Goal: Task Accomplishment & Management: Complete application form

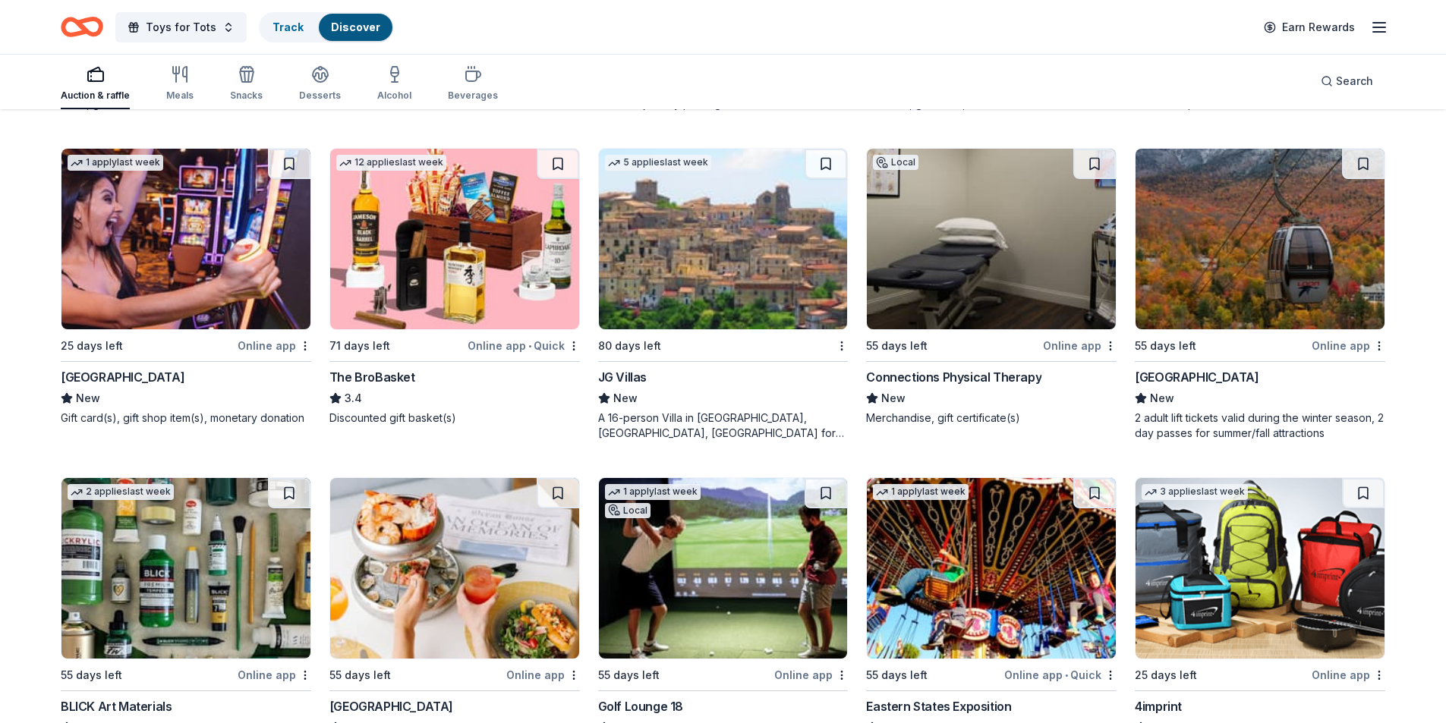
scroll to position [2999, 0]
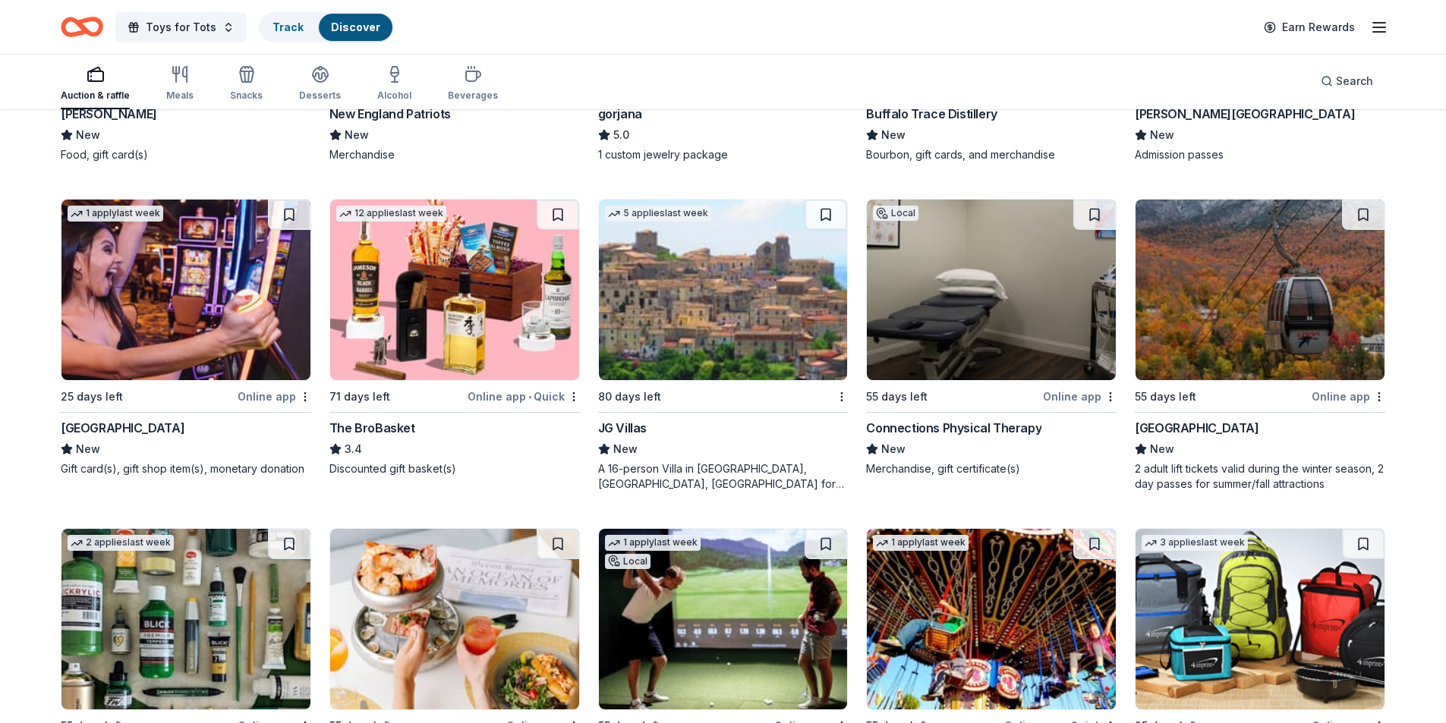
click at [1221, 263] on img at bounding box center [1259, 290] width 249 height 181
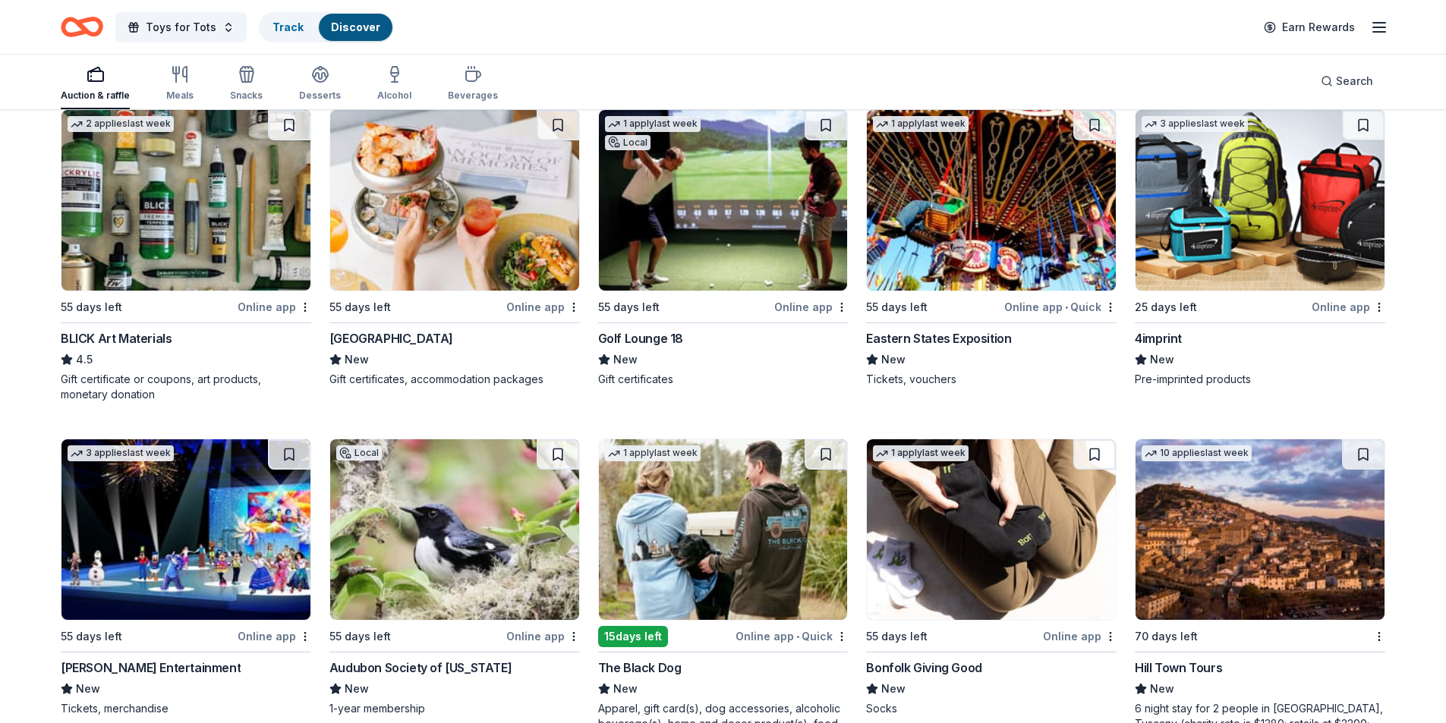
scroll to position [3409, 0]
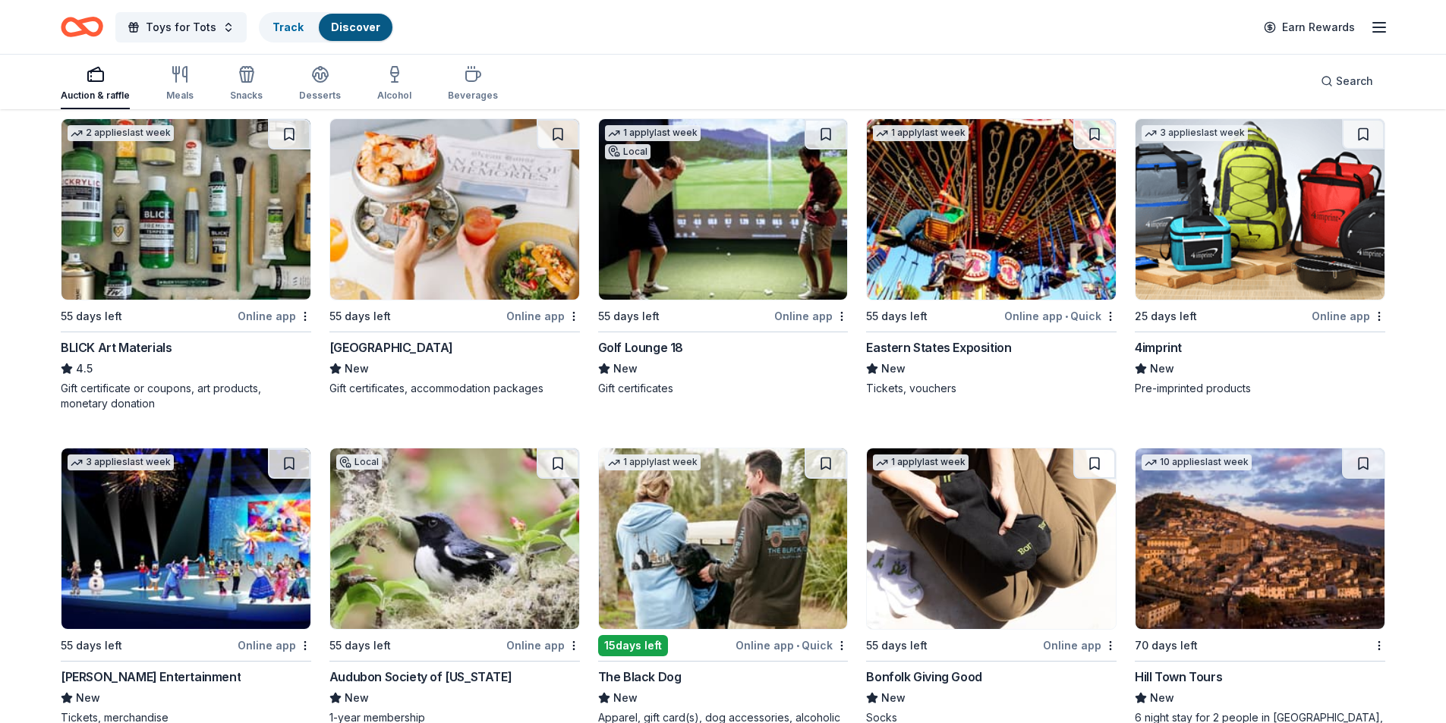
click at [696, 236] on img at bounding box center [723, 209] width 249 height 181
click at [743, 230] on img at bounding box center [723, 209] width 249 height 181
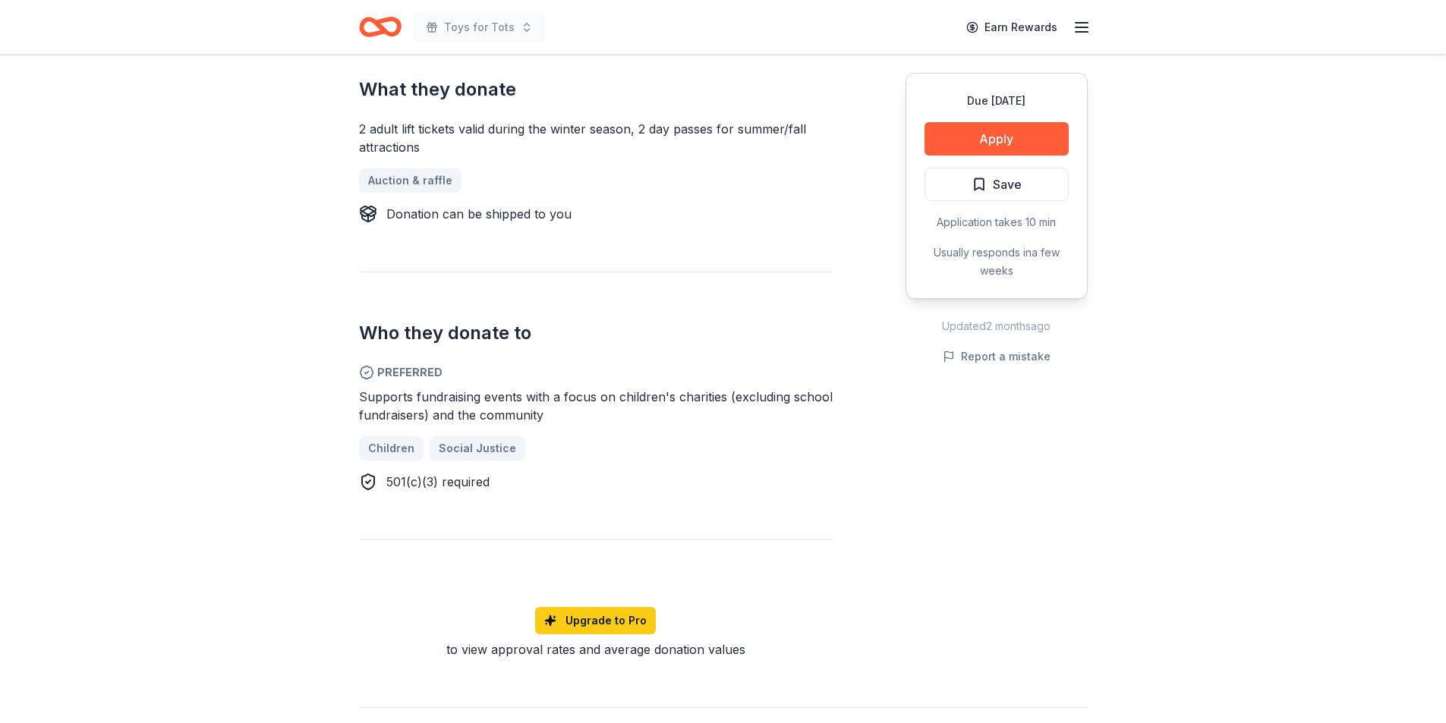
scroll to position [740, 0]
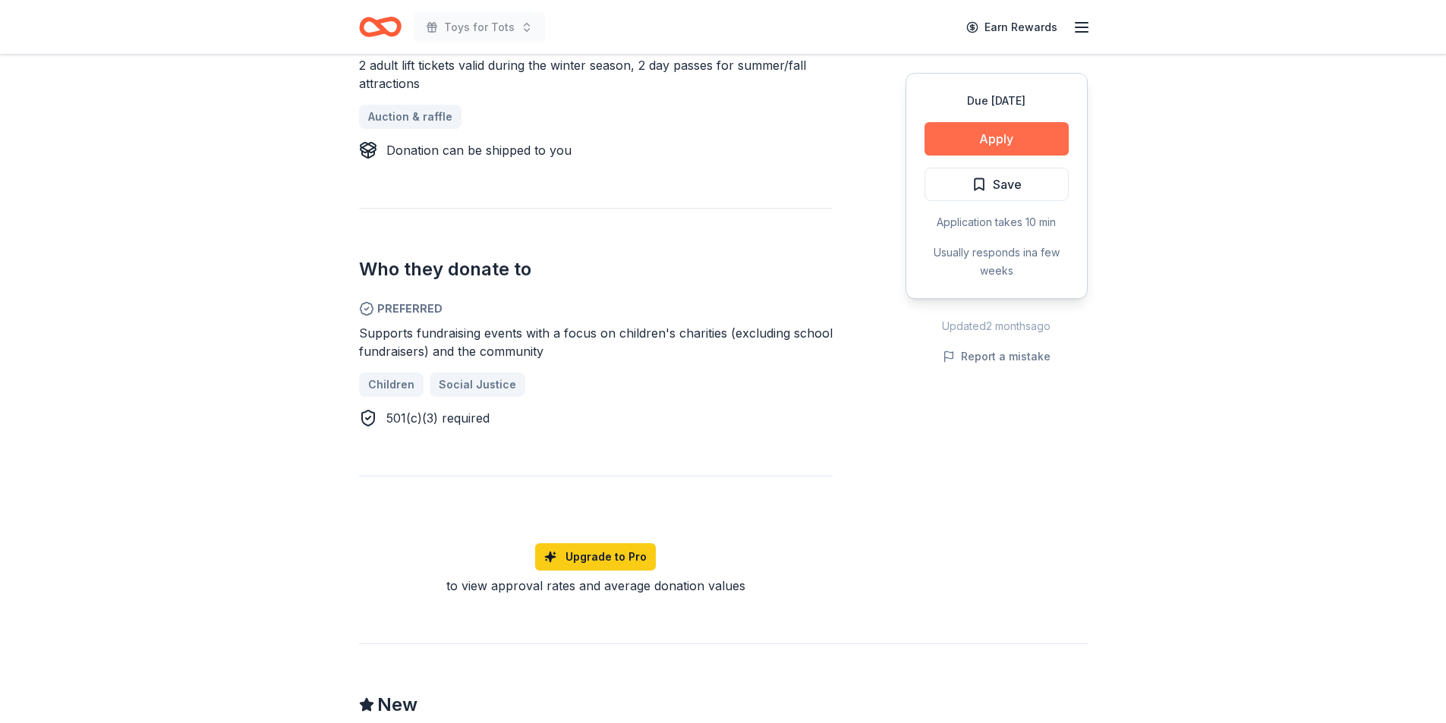
click at [995, 135] on button "Apply" at bounding box center [996, 138] width 144 height 33
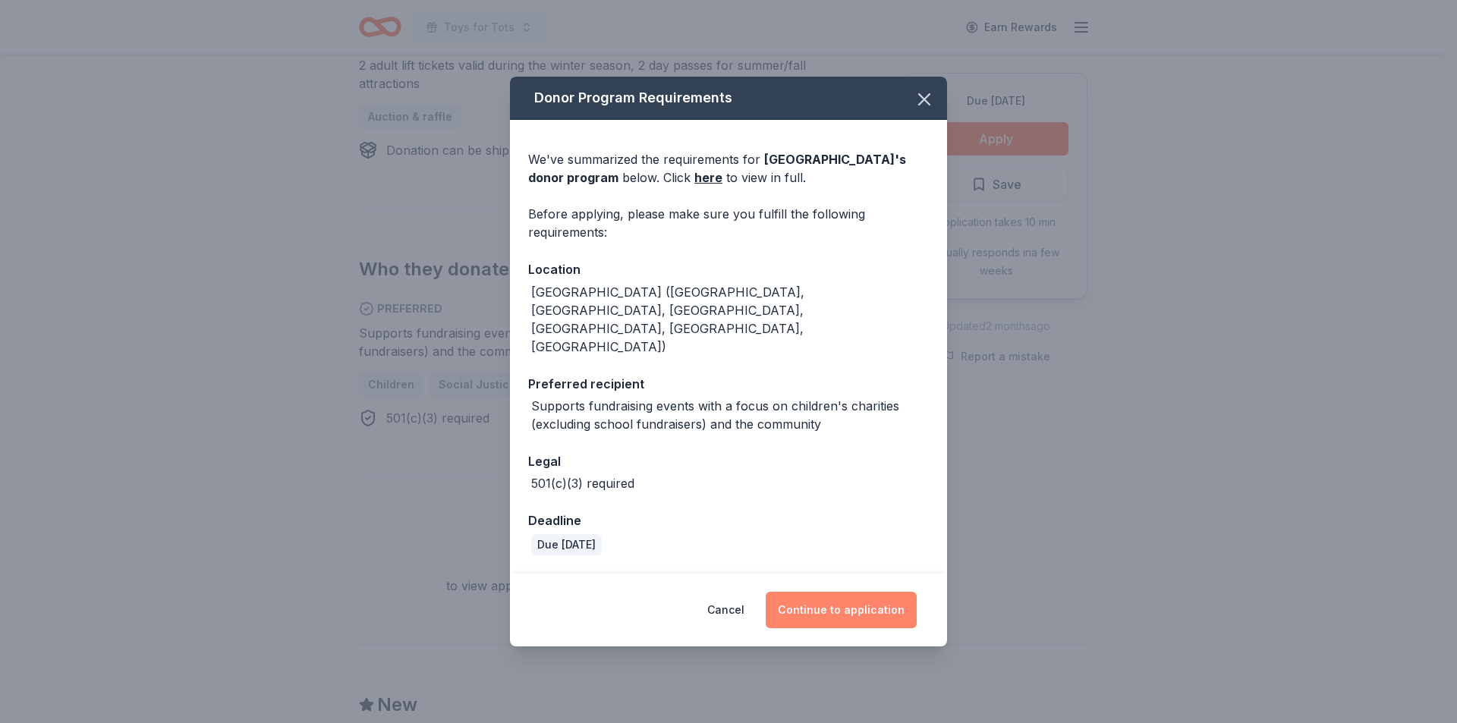
click at [842, 592] on button "Continue to application" at bounding box center [841, 610] width 151 height 36
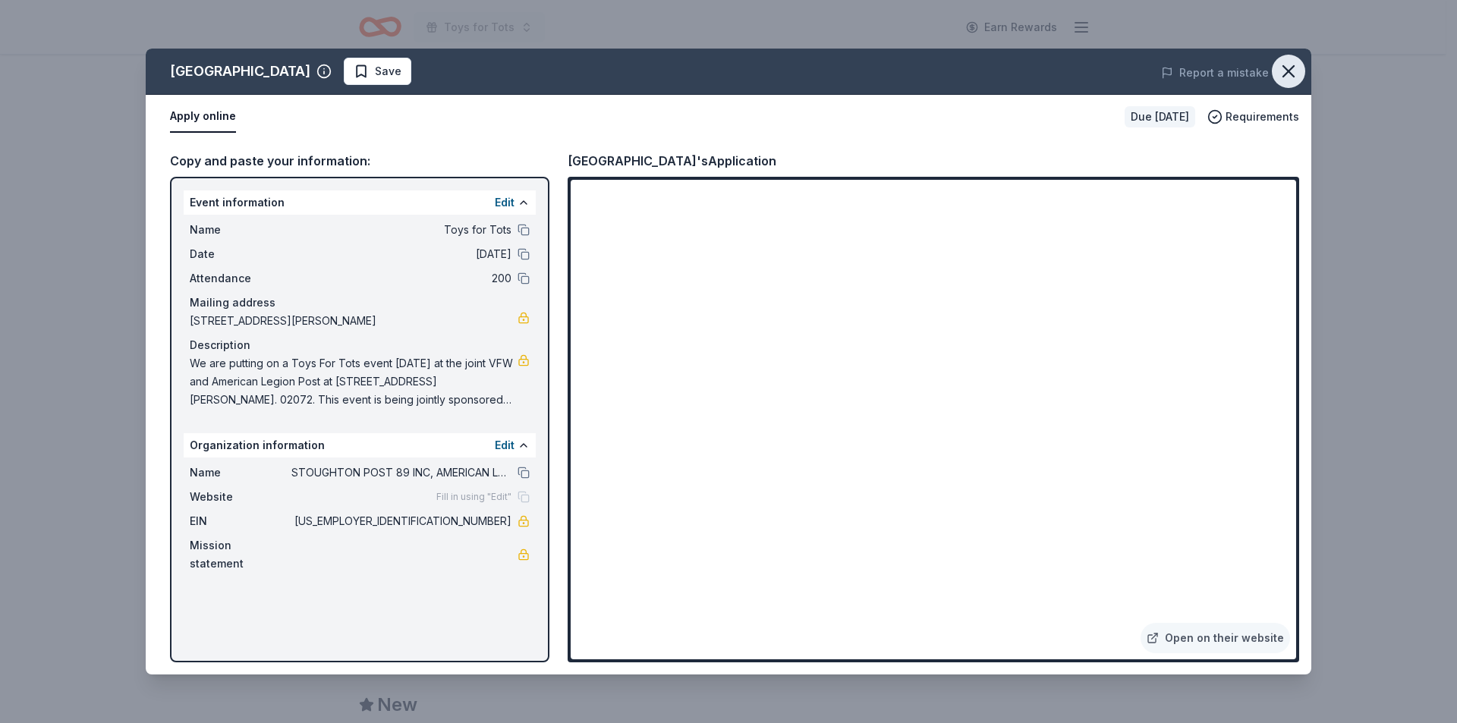
click at [1292, 68] on icon "button" at bounding box center [1288, 71] width 11 height 11
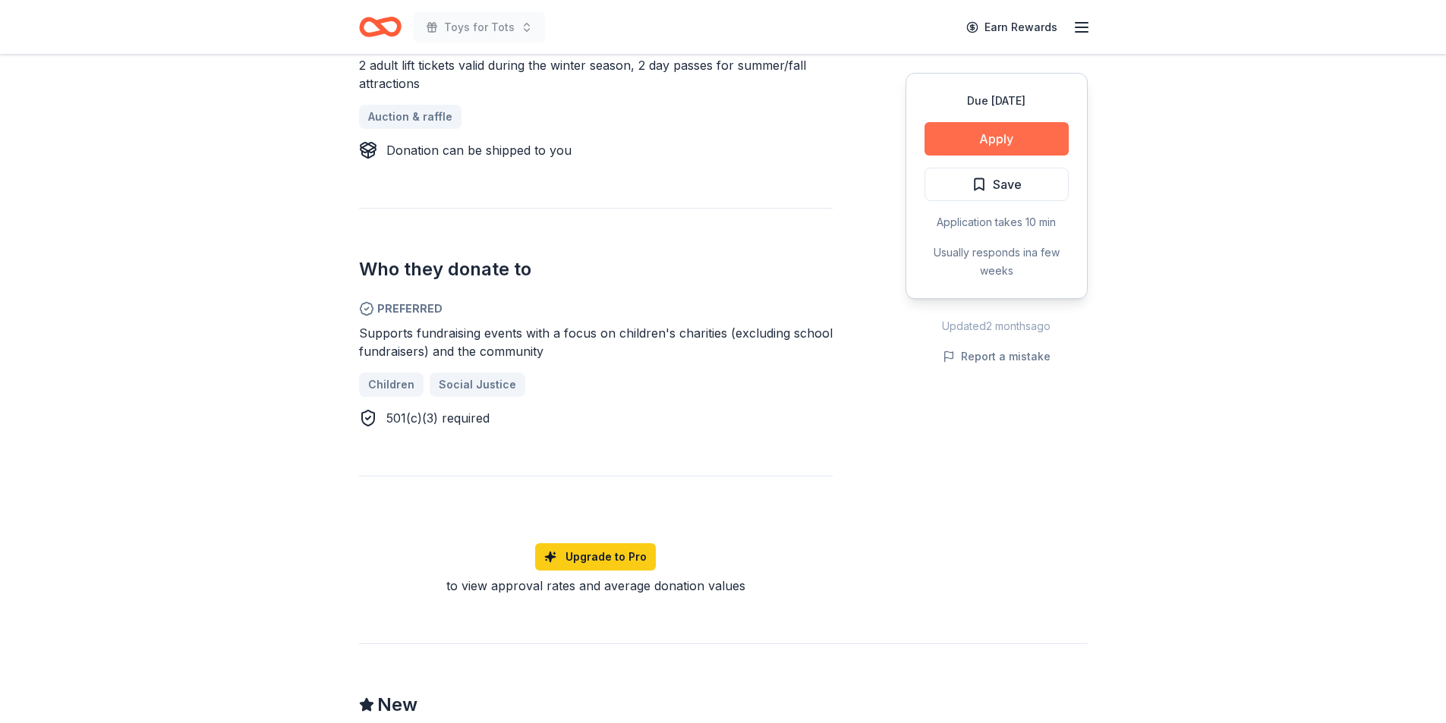
click at [993, 135] on button "Apply" at bounding box center [996, 138] width 144 height 33
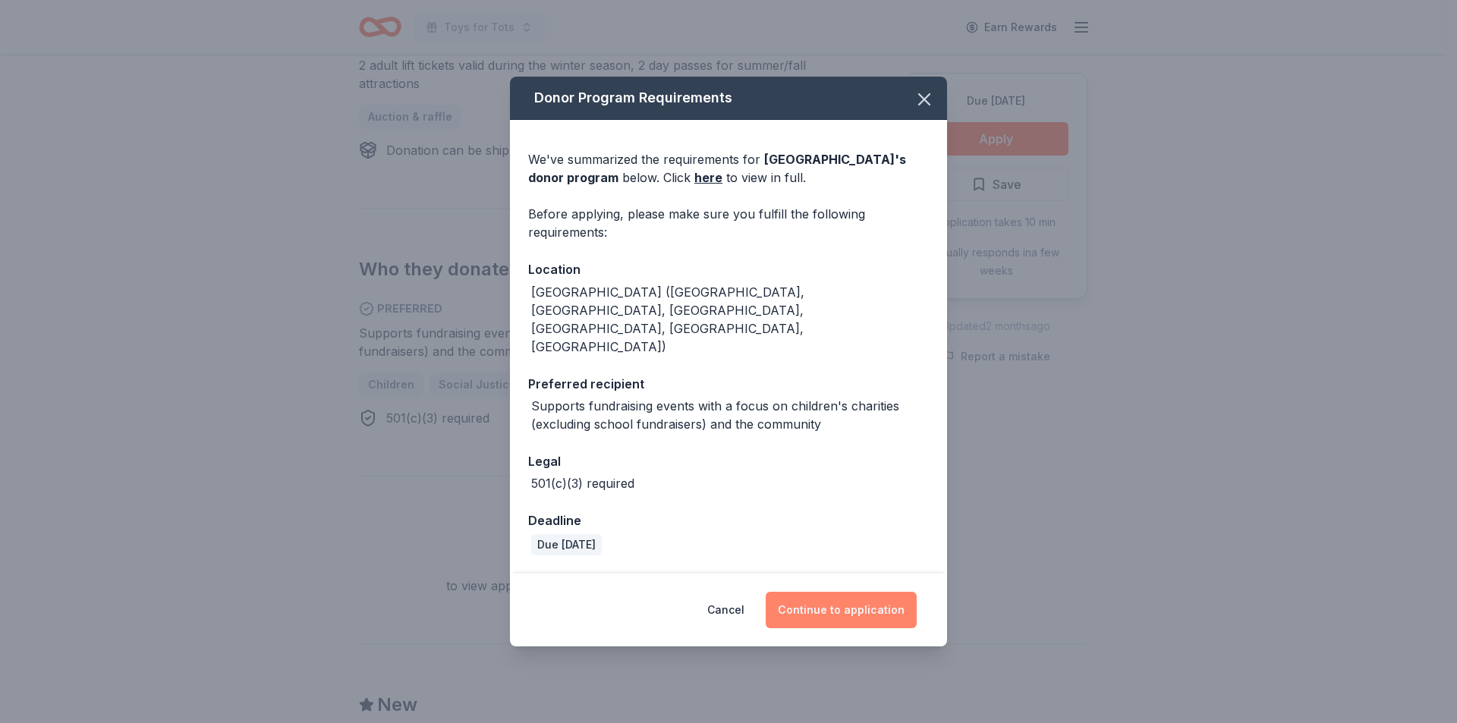
click at [845, 592] on button "Continue to application" at bounding box center [841, 610] width 151 height 36
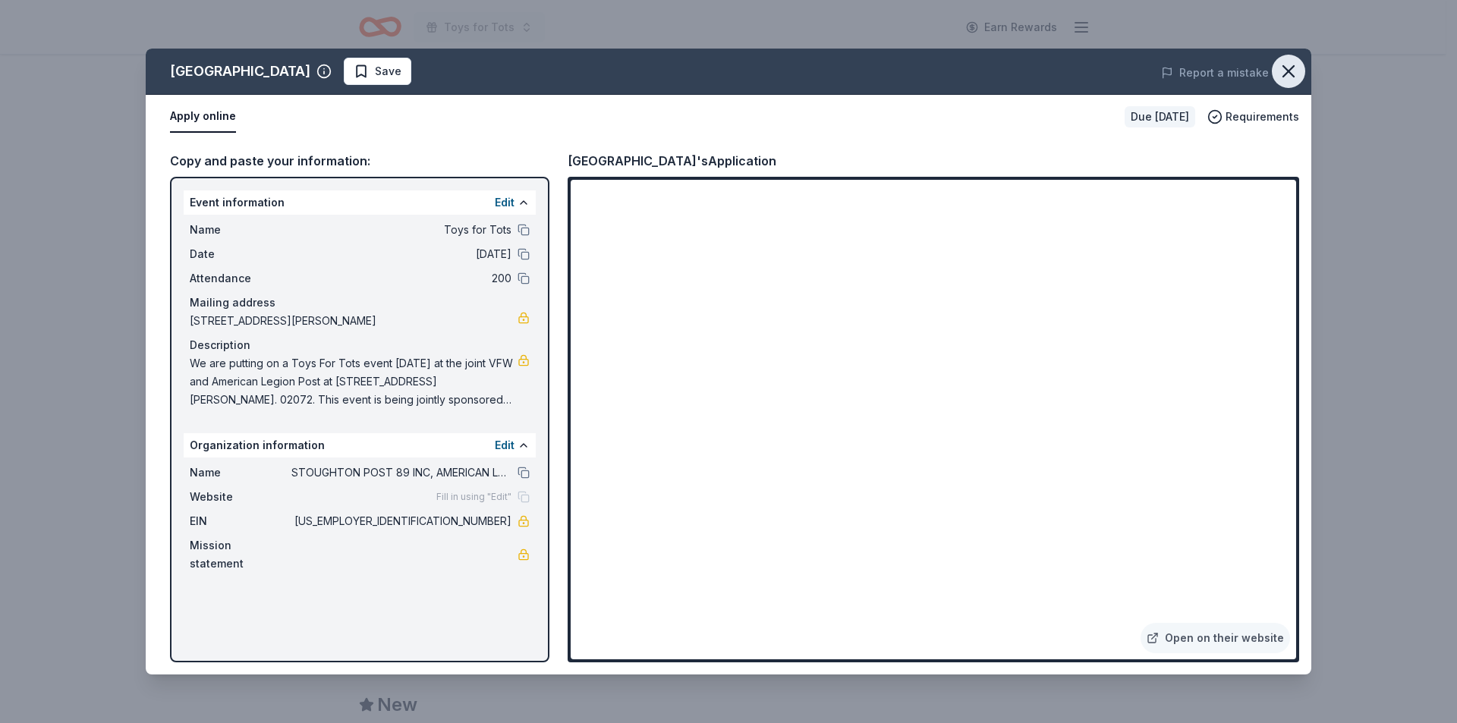
click at [1289, 74] on icon "button" at bounding box center [1288, 71] width 21 height 21
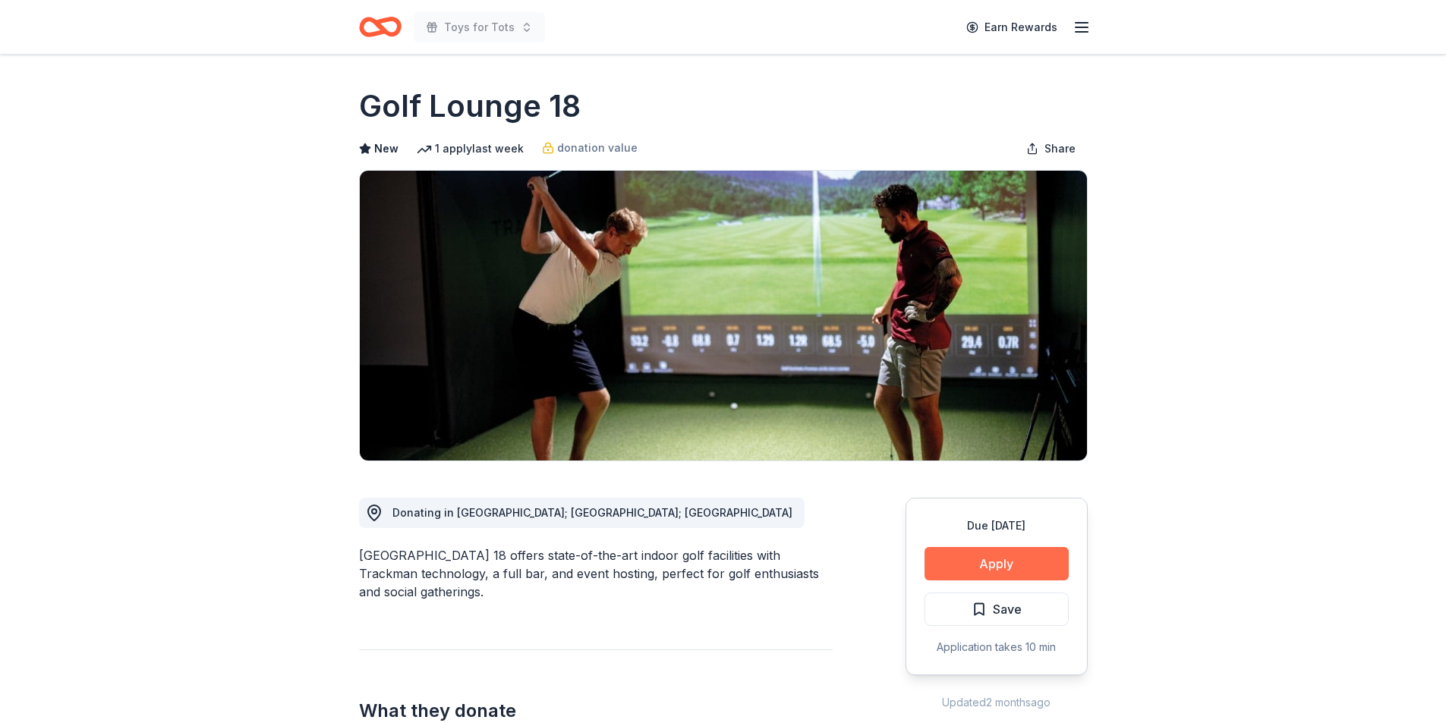
click at [992, 560] on button "Apply" at bounding box center [996, 563] width 144 height 33
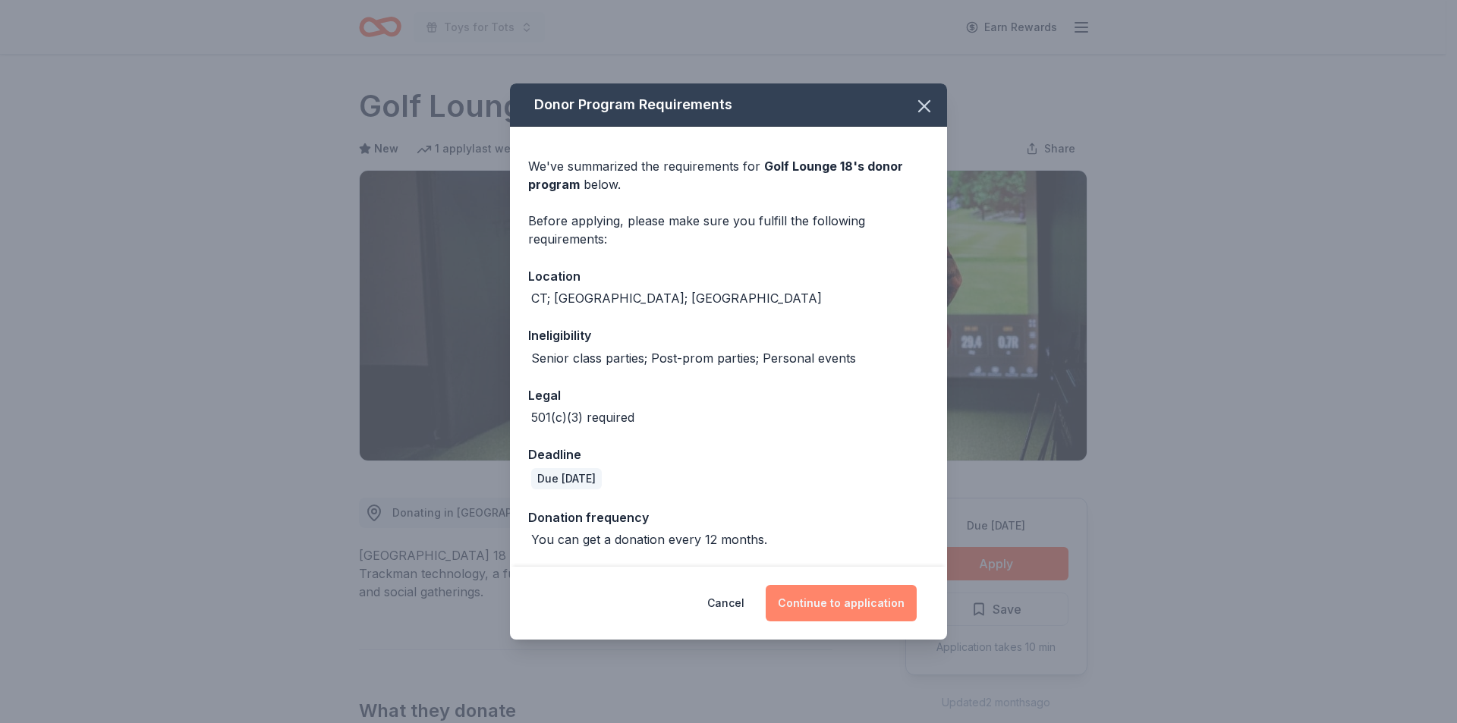
click at [828, 592] on button "Continue to application" at bounding box center [841, 603] width 151 height 36
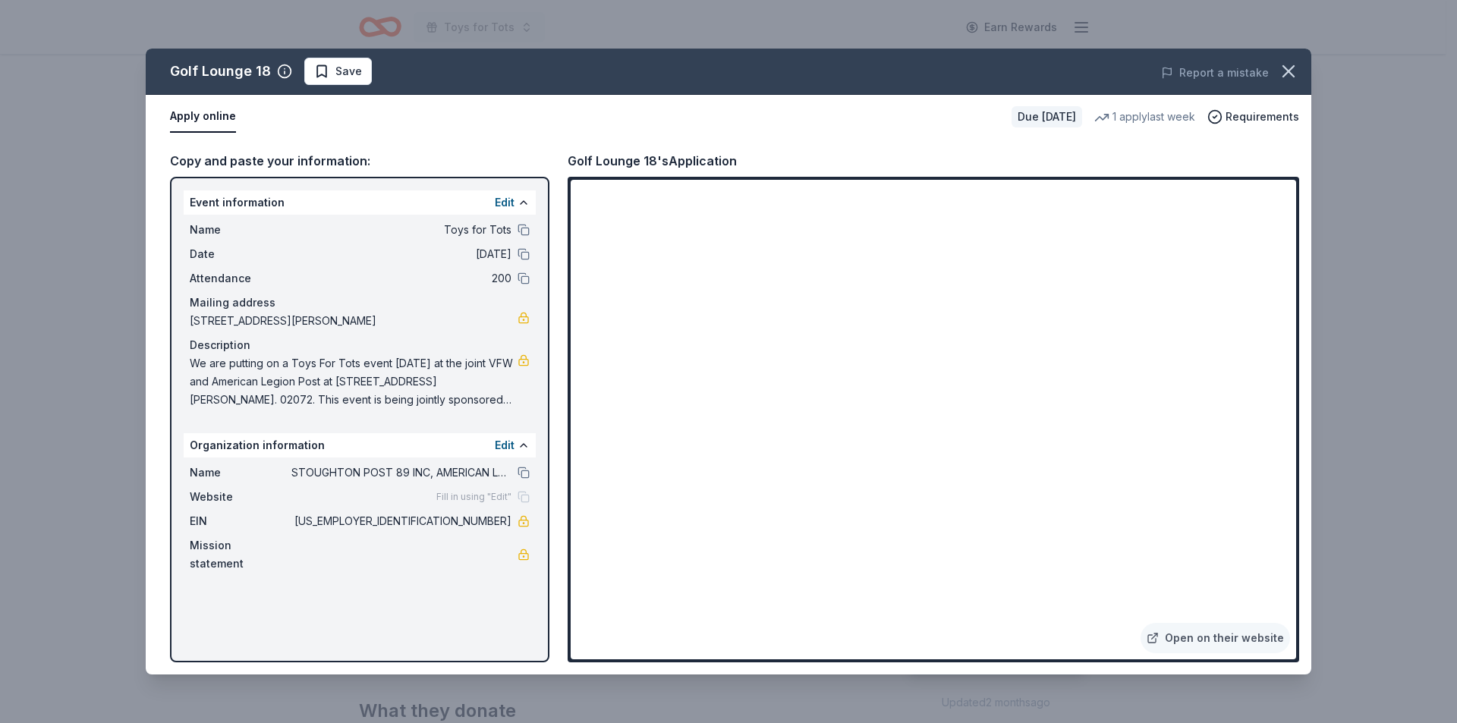
click at [1387, 484] on div "Golf Lounge 18 Save Report a mistake Apply online Due [DATE] 1 apply last week …" at bounding box center [728, 361] width 1457 height 723
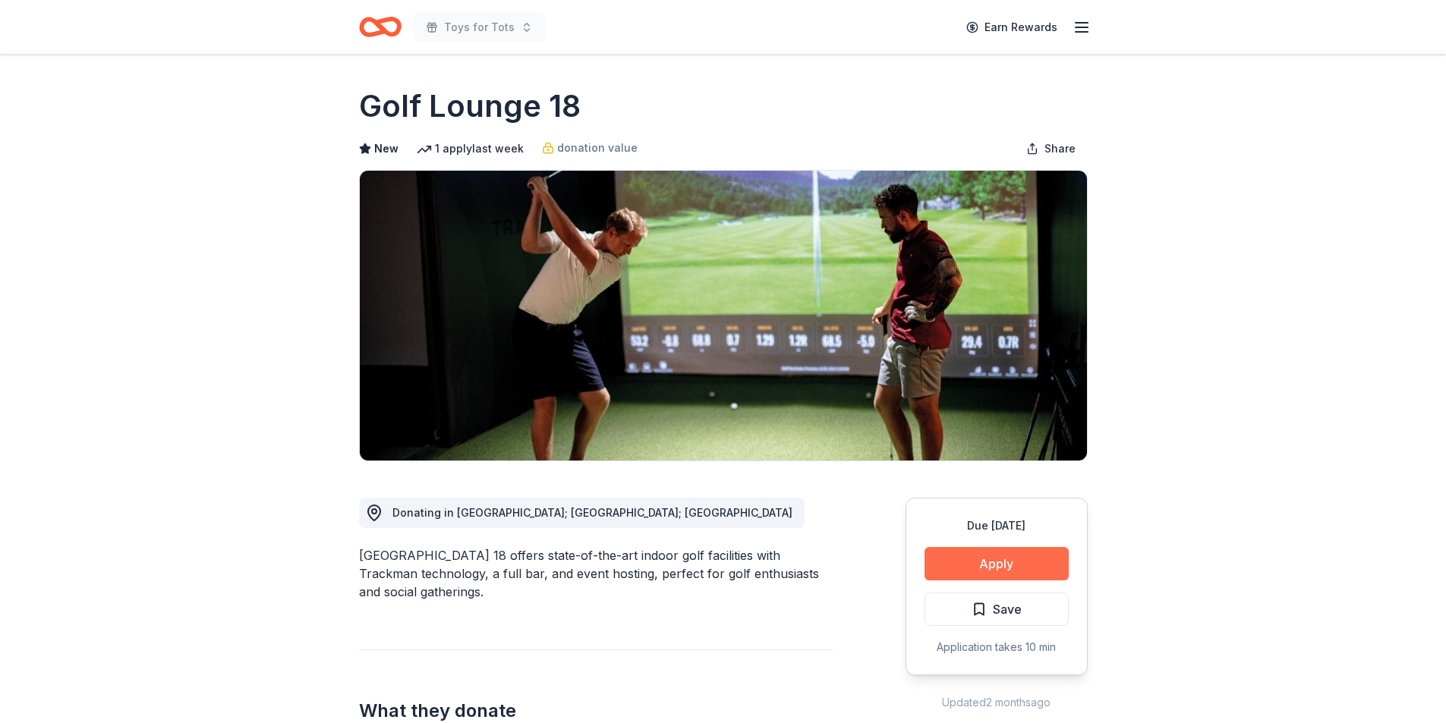
click at [993, 562] on button "Apply" at bounding box center [996, 563] width 144 height 33
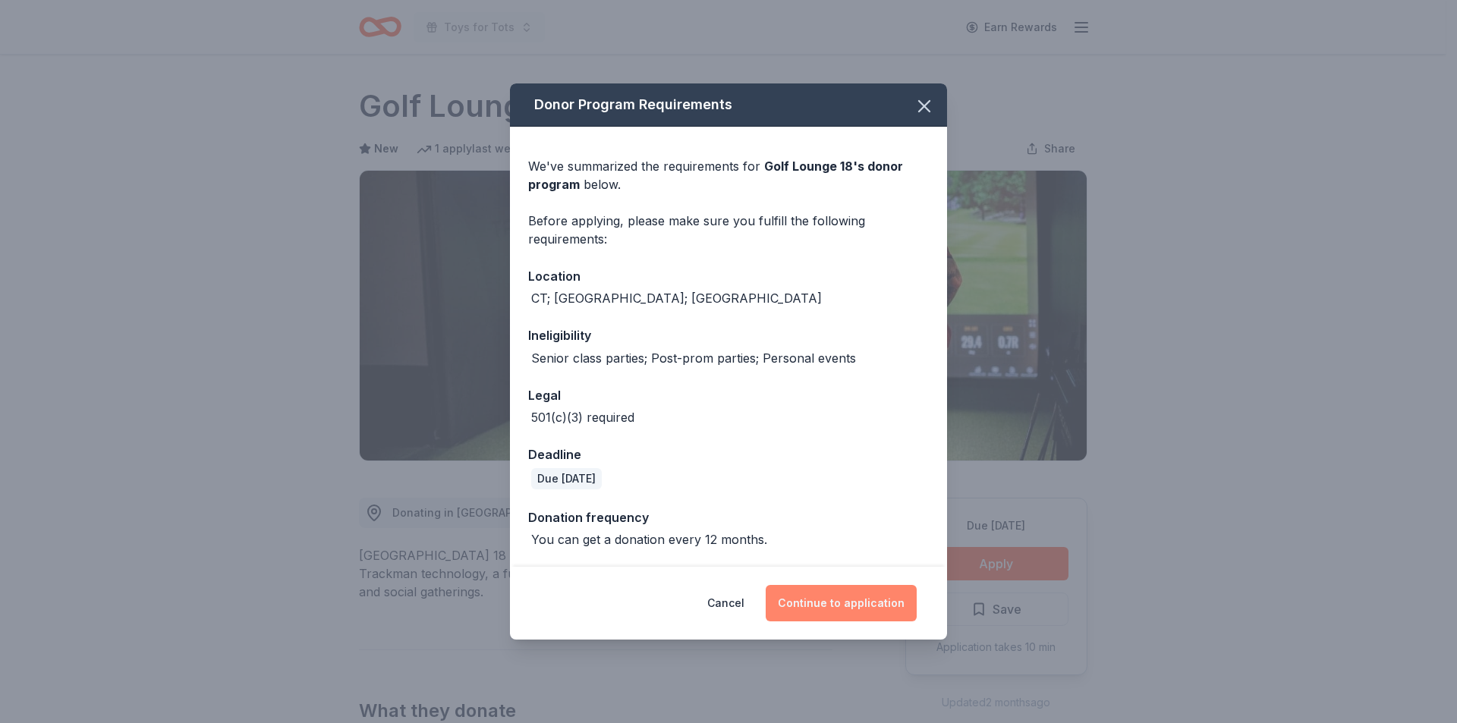
click at [817, 603] on button "Continue to application" at bounding box center [841, 603] width 151 height 36
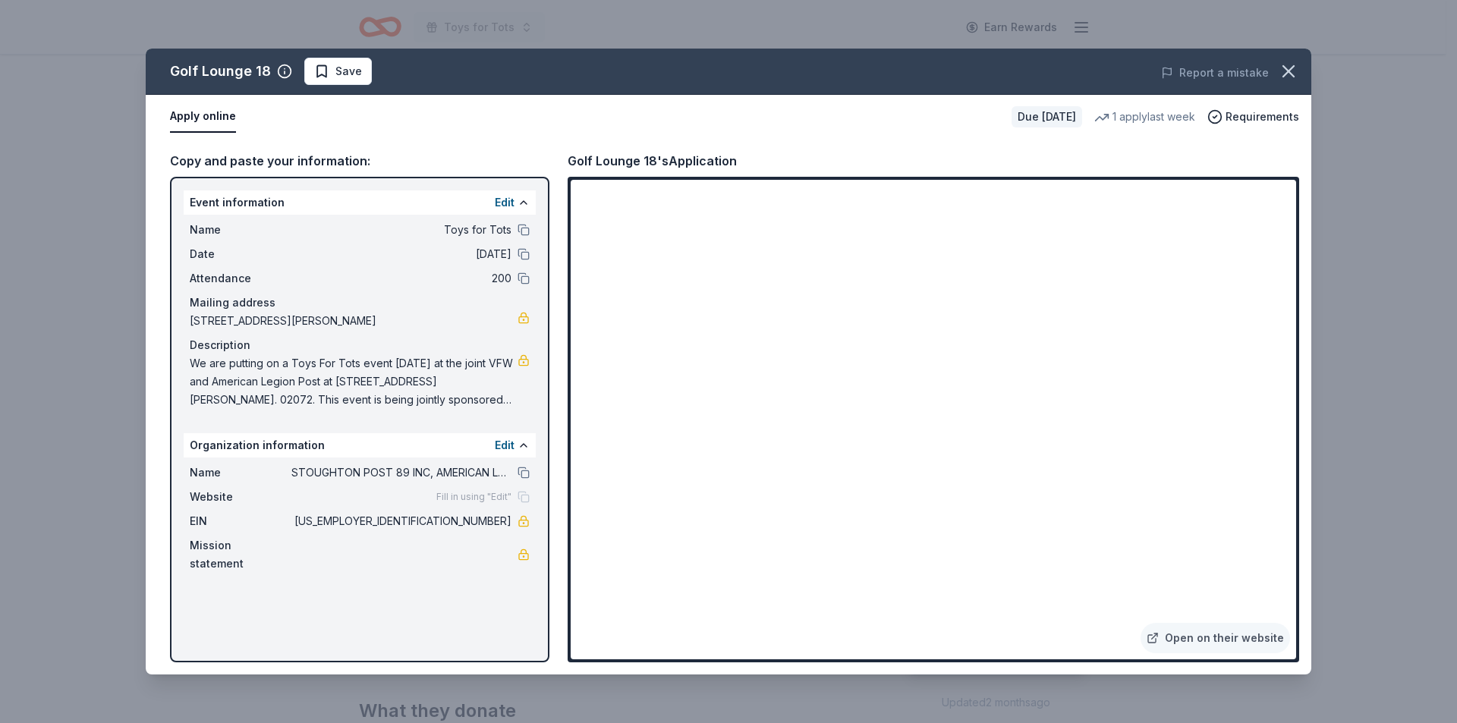
drag, startPoint x: 1298, startPoint y: 499, endPoint x: 1304, endPoint y: 464, distance: 34.7
click at [1304, 464] on div "Copy and paste your information: Event information Edit Name Toys for Tots Date…" at bounding box center [729, 407] width 1166 height 536
click at [1294, 74] on icon "button" at bounding box center [1288, 71] width 21 height 21
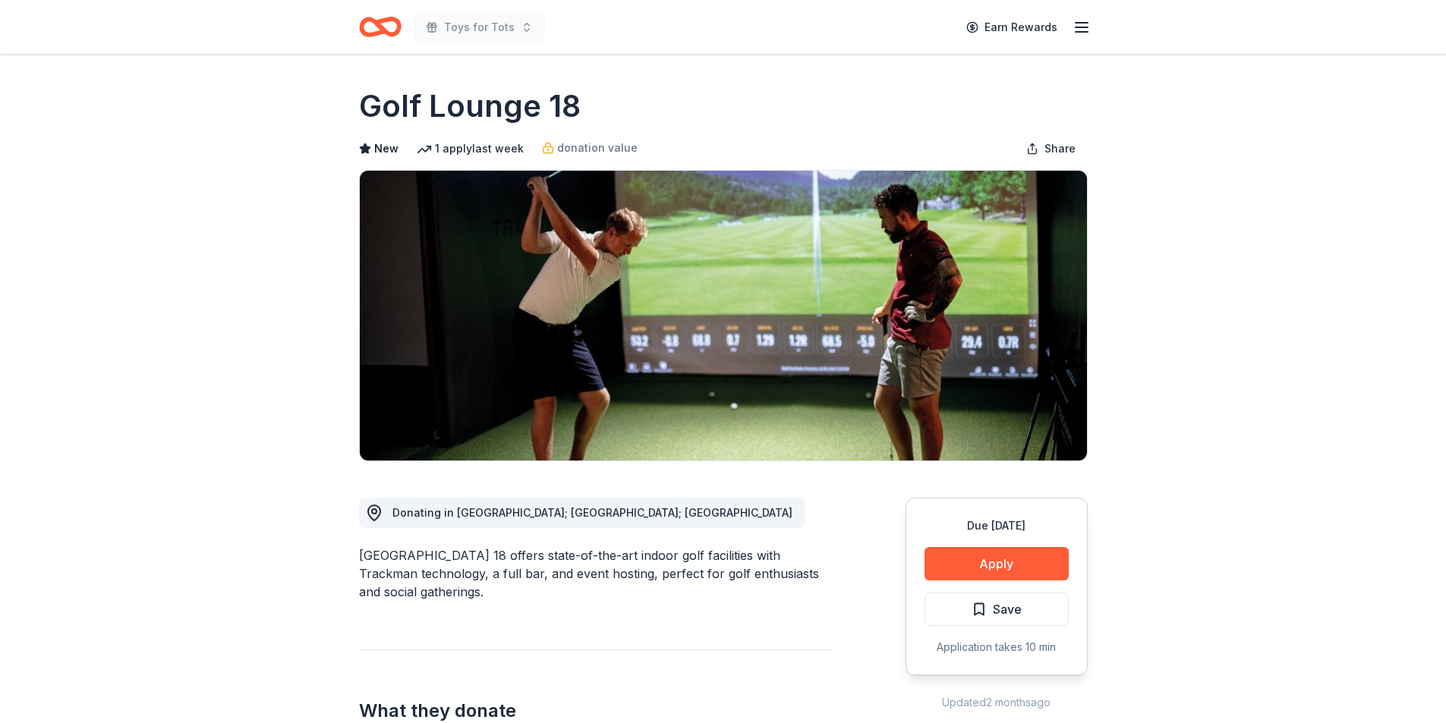
click at [996, 568] on button "Apply" at bounding box center [996, 563] width 144 height 33
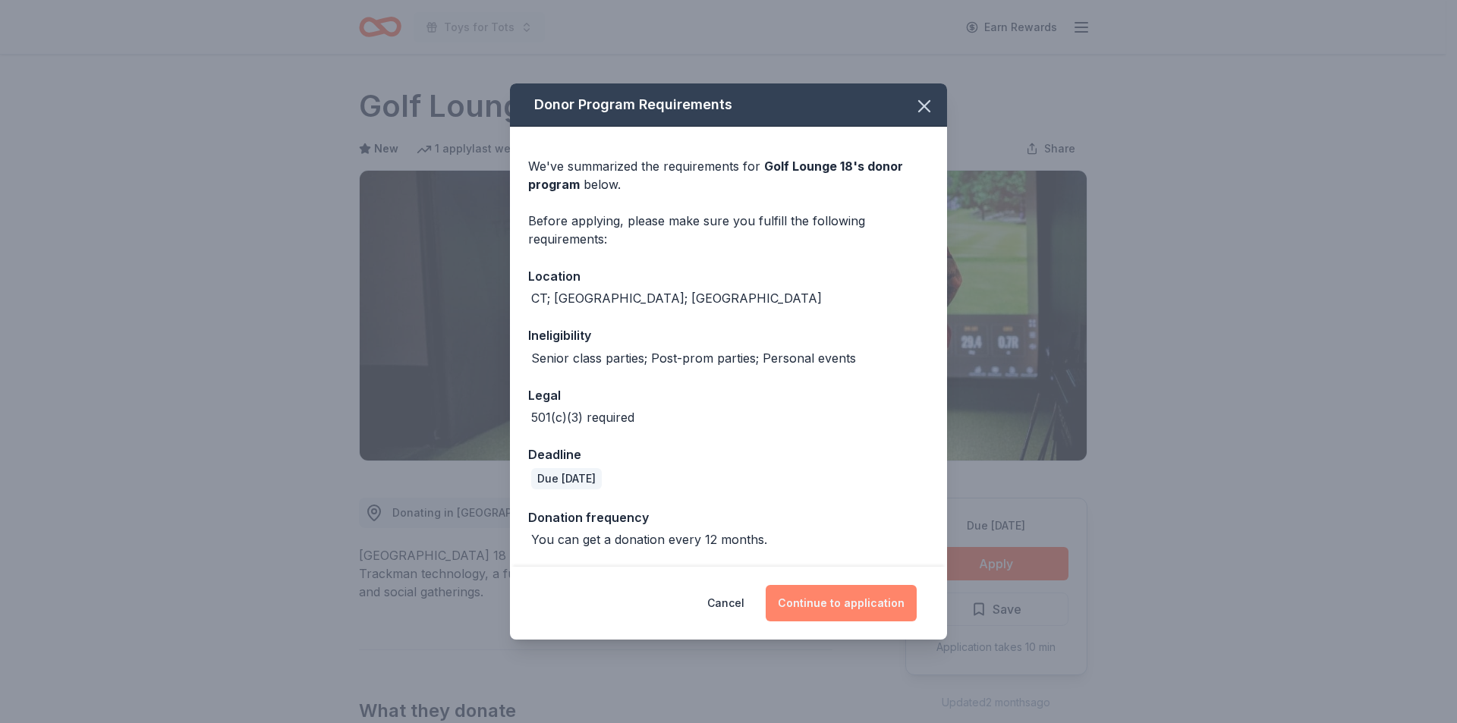
click at [831, 598] on button "Continue to application" at bounding box center [841, 603] width 151 height 36
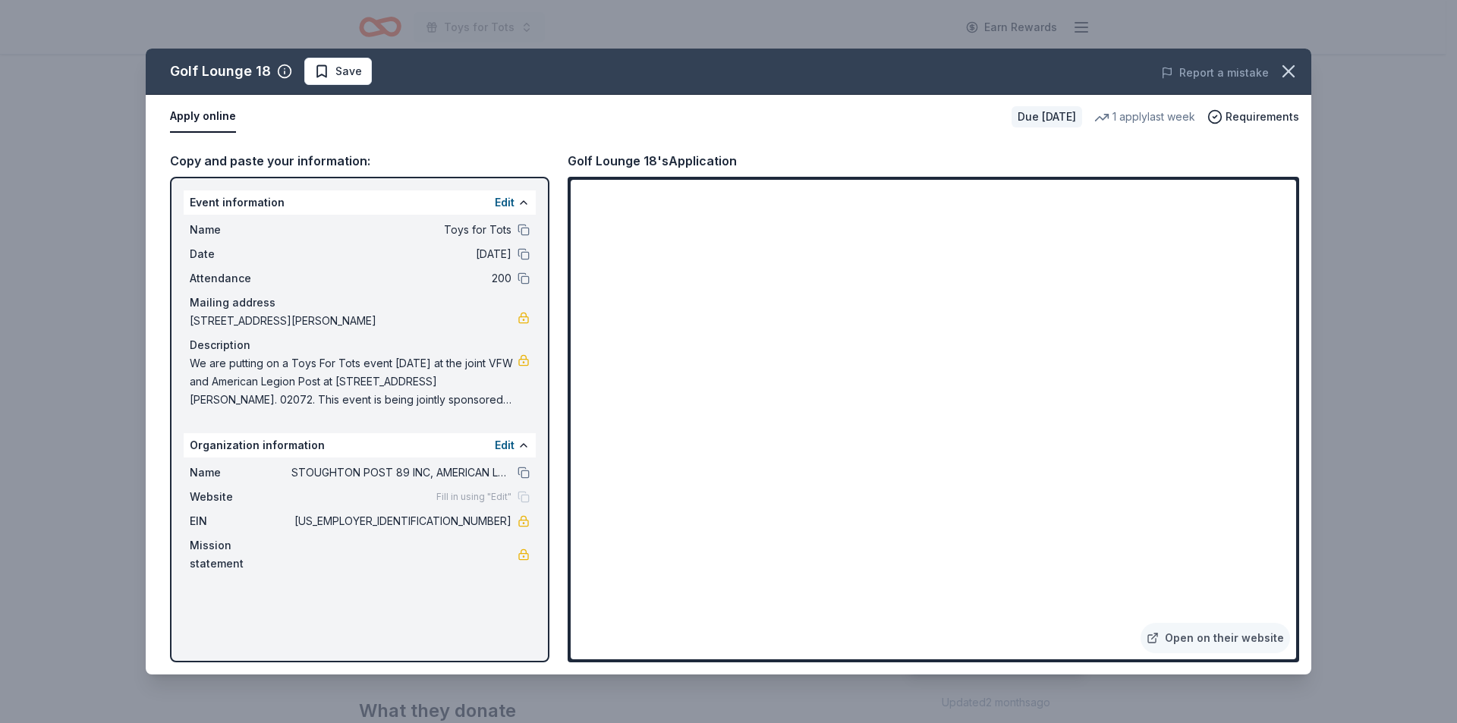
drag, startPoint x: 1302, startPoint y: 190, endPoint x: 1305, endPoint y: 238, distance: 47.1
click at [1307, 242] on div "Copy and paste your information: Event information Edit Name Toys for Tots Date…" at bounding box center [729, 407] width 1166 height 536
click at [1402, 439] on div "Golf Lounge 18 Save Report a mistake Apply online Due [DATE] 1 apply last week …" at bounding box center [728, 361] width 1457 height 723
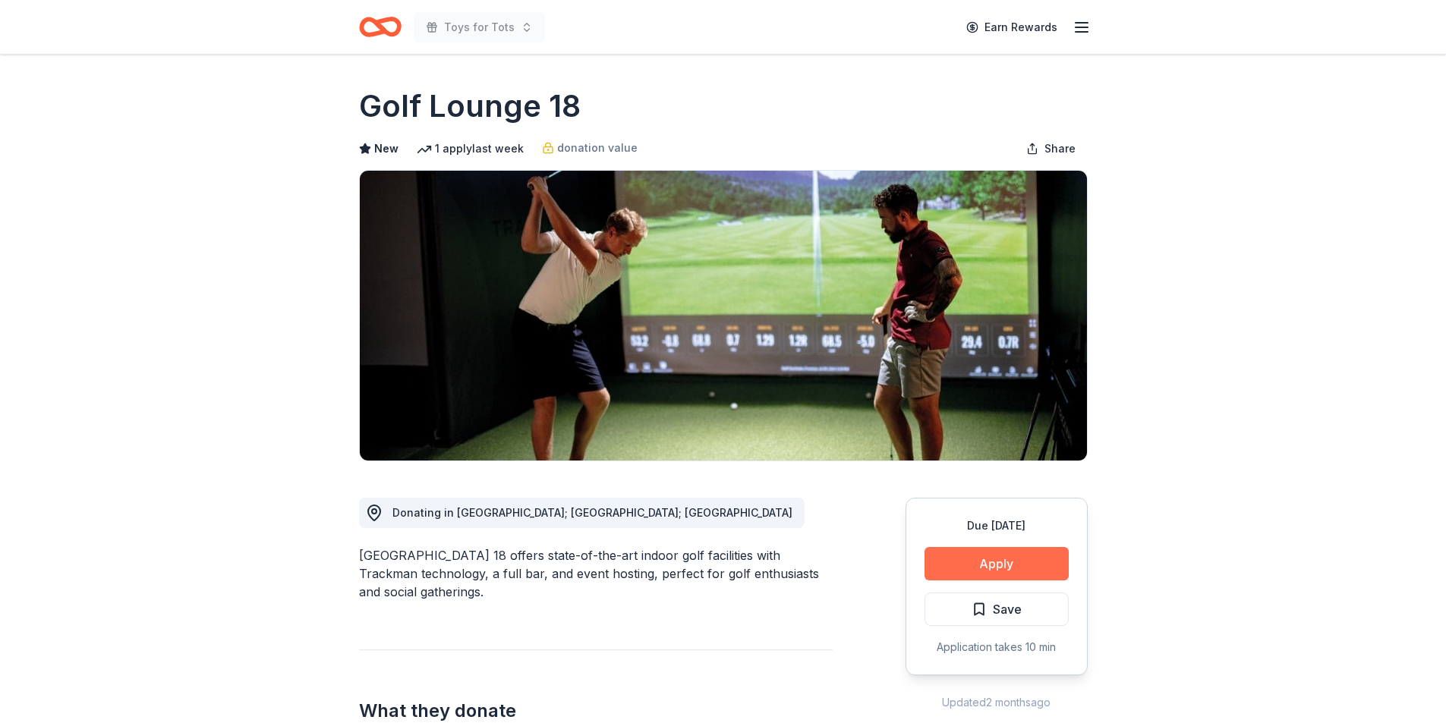
click at [978, 557] on button "Apply" at bounding box center [996, 563] width 144 height 33
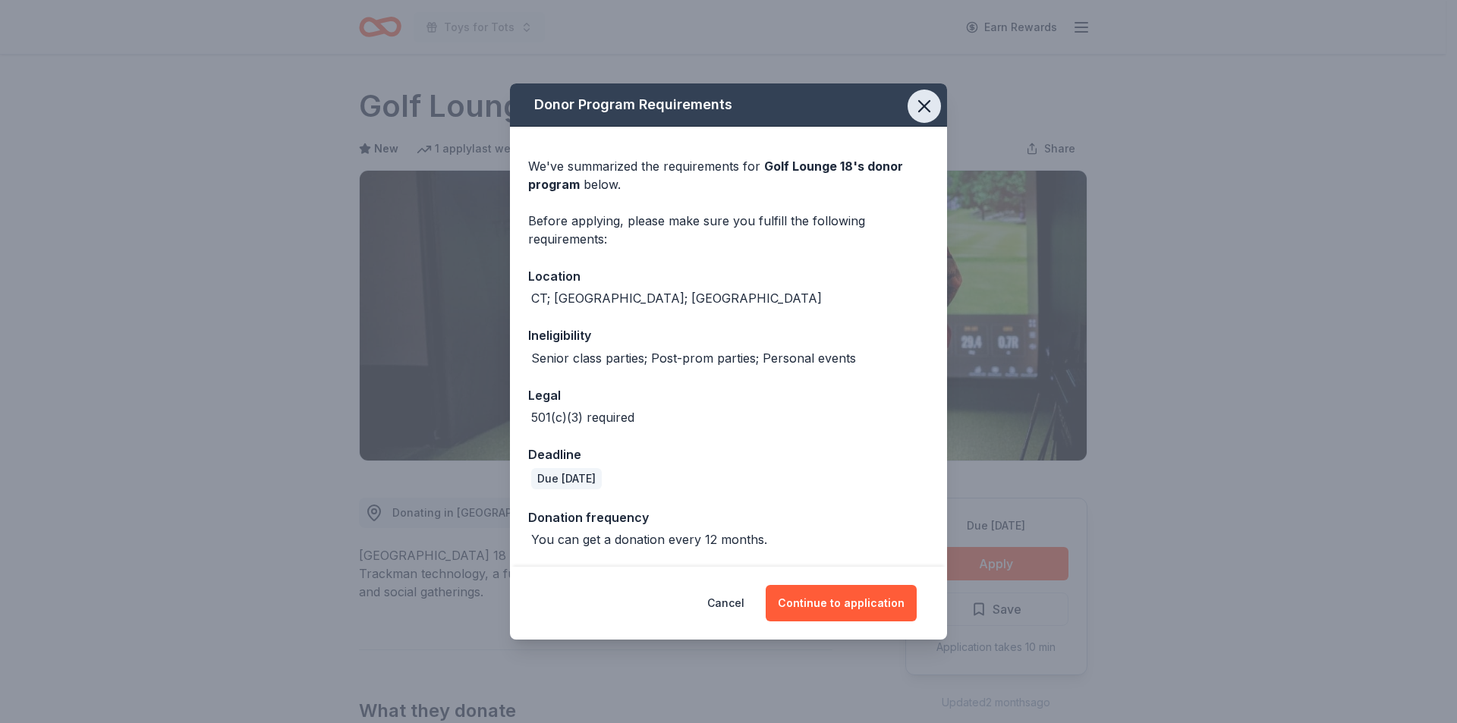
click at [931, 105] on icon "button" at bounding box center [924, 106] width 21 height 21
